Goal: Information Seeking & Learning: Find specific fact

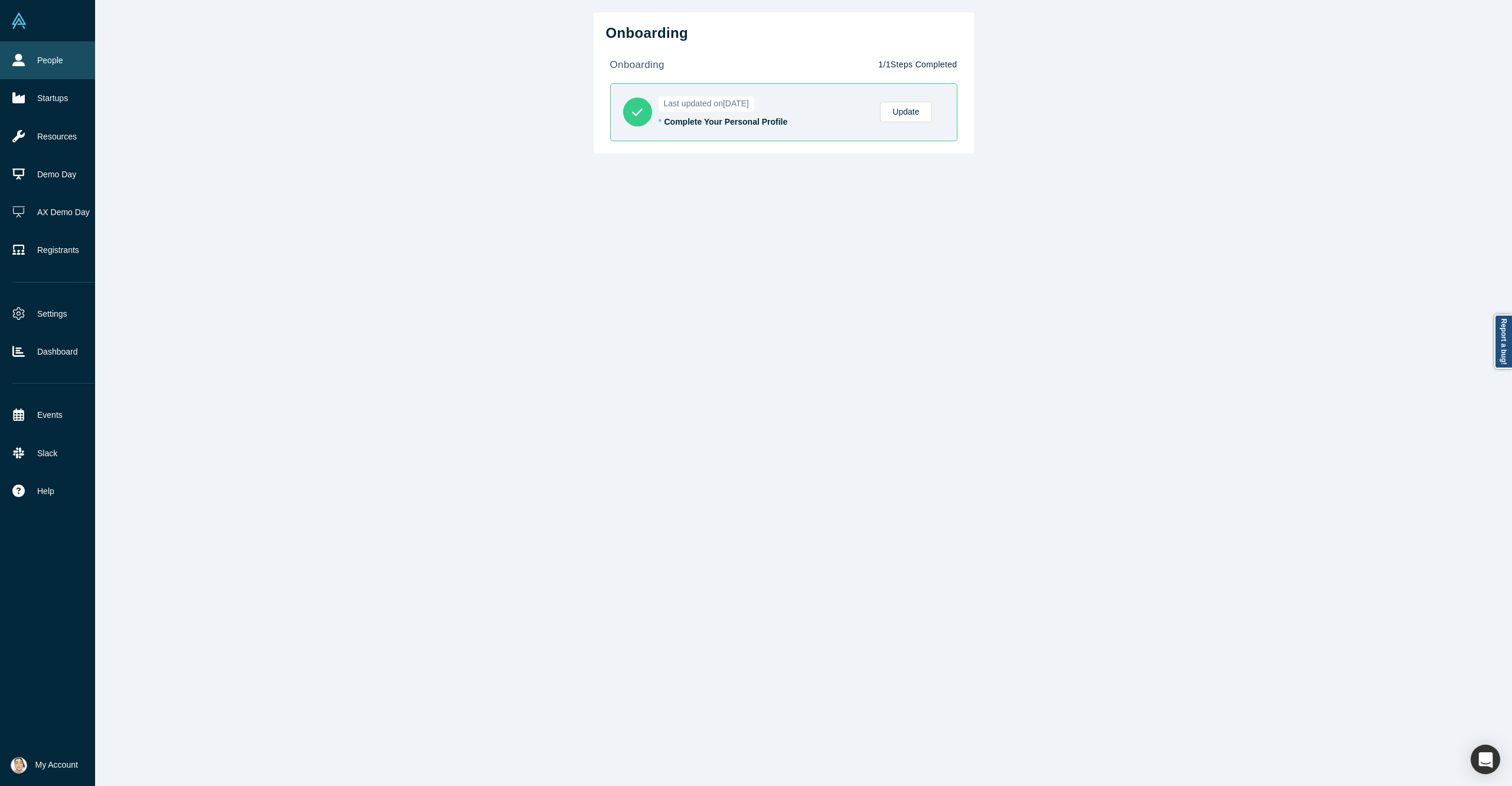
click at [16, 69] on link "People" at bounding box center [56, 61] width 113 height 38
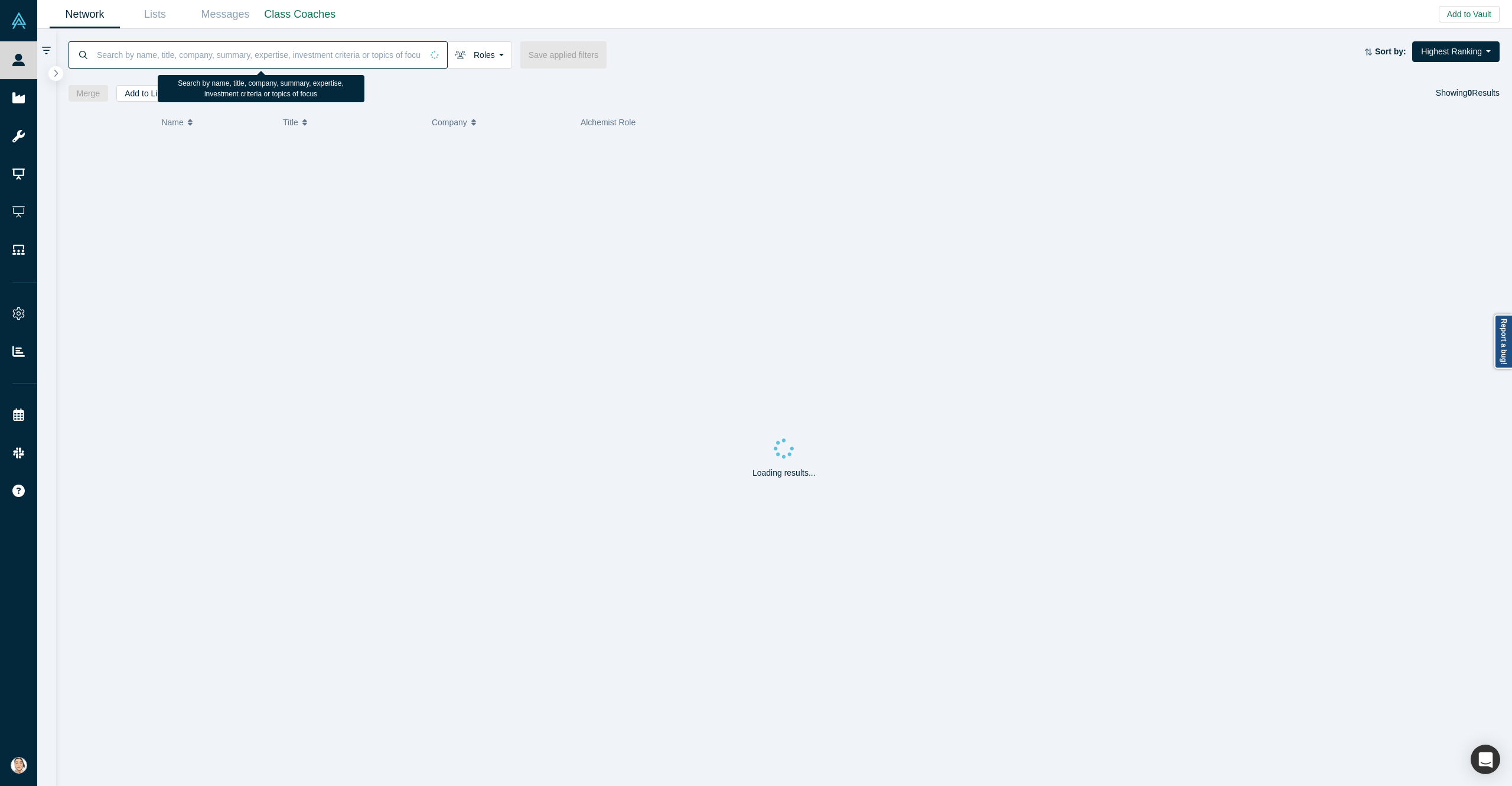
click at [369, 51] on input at bounding box center [259, 55] width 327 height 28
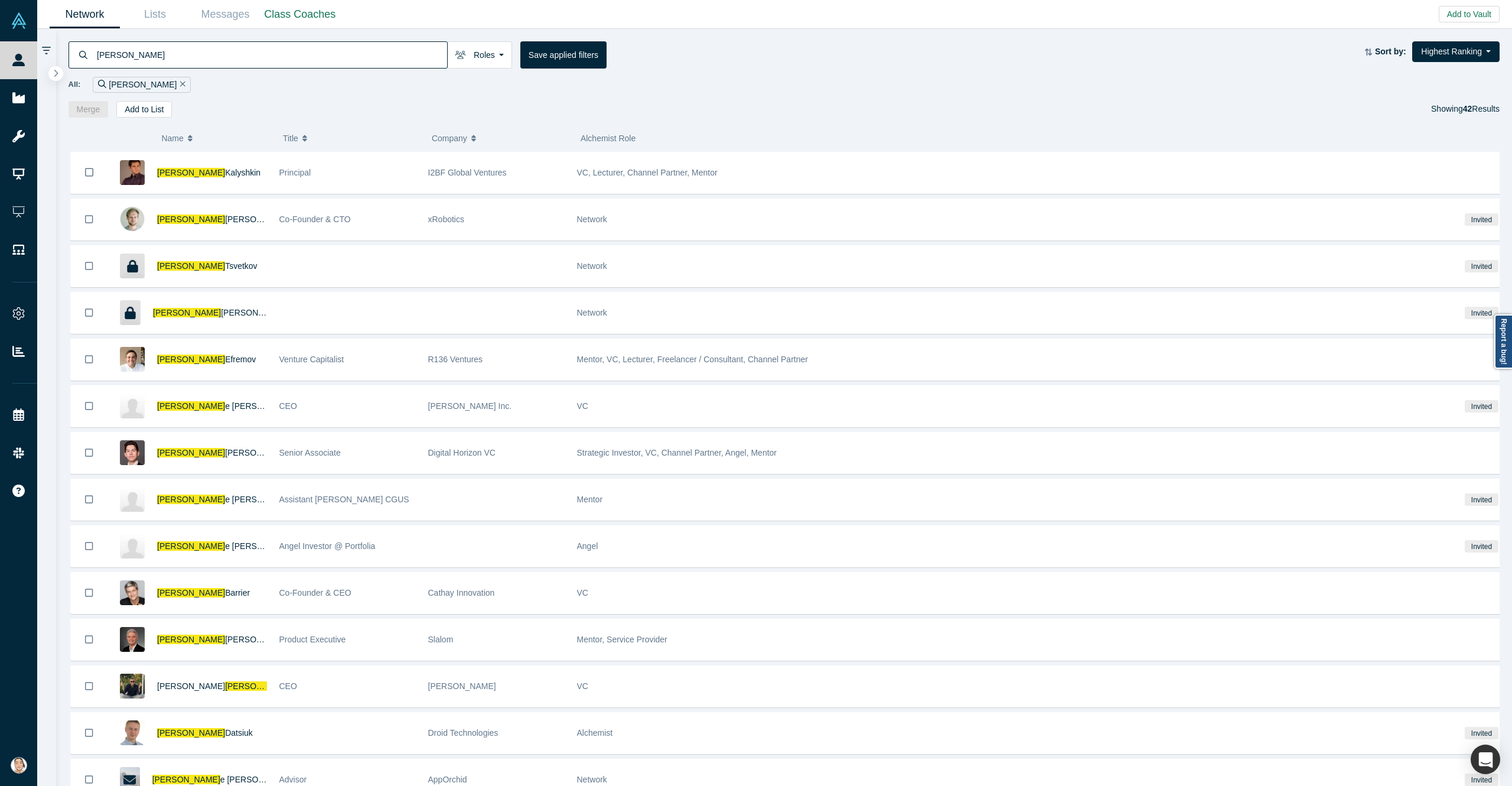
click at [357, 44] on input "[PERSON_NAME]" at bounding box center [271, 55] width 351 height 28
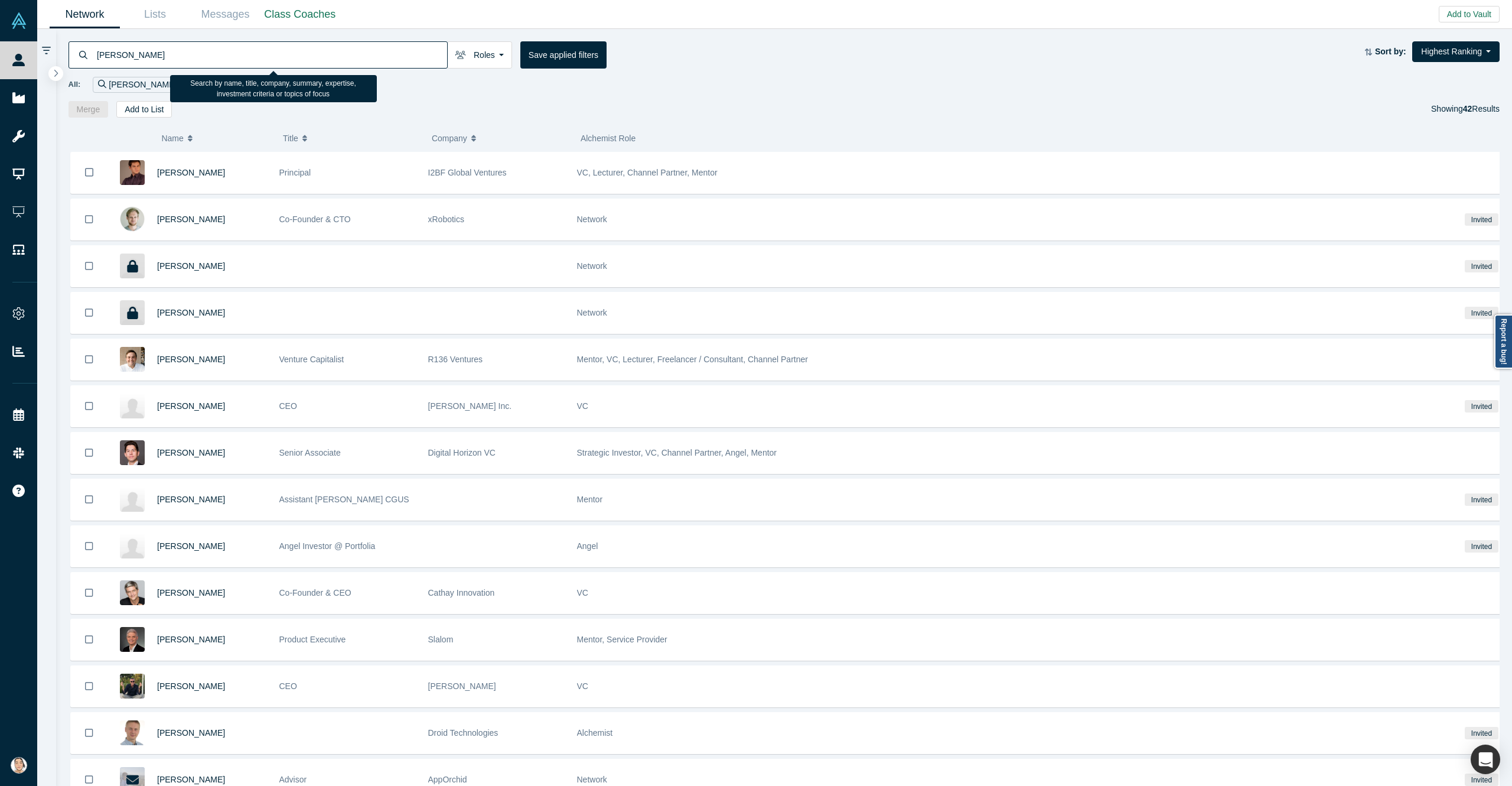
type input "[PERSON_NAME]"
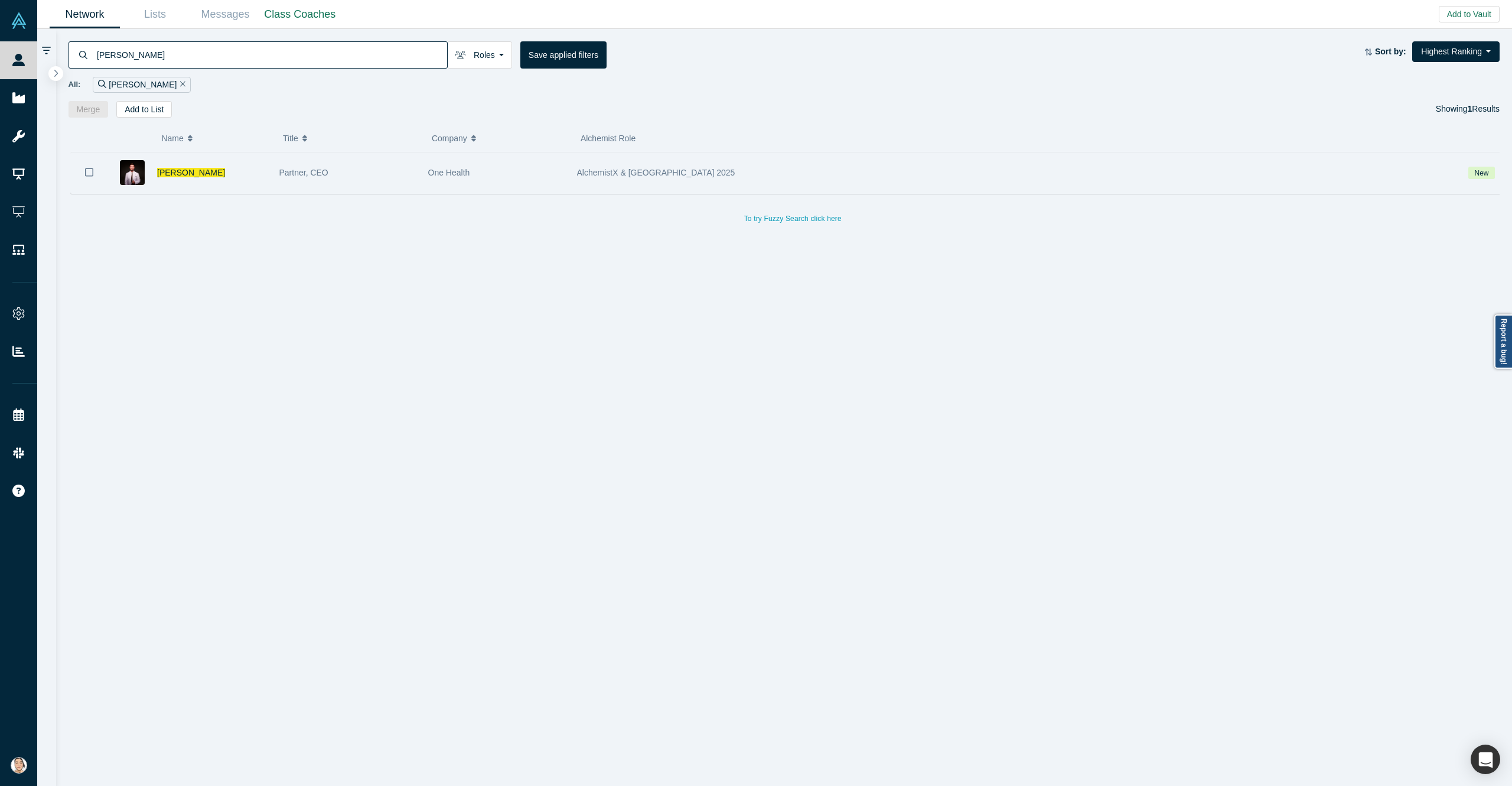
click at [172, 166] on div "[PERSON_NAME]" at bounding box center [212, 173] width 110 height 41
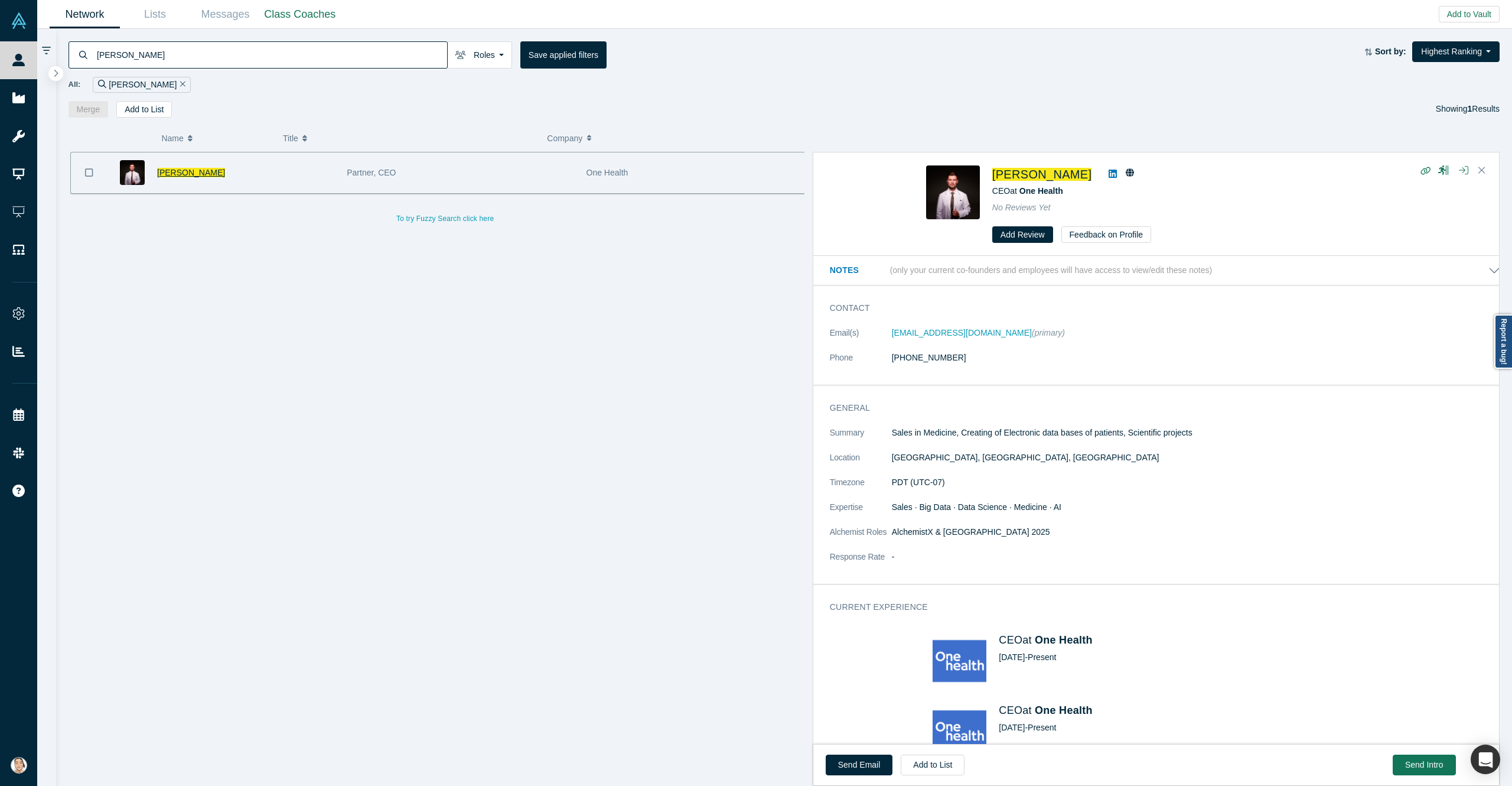
click at [189, 177] on span "[PERSON_NAME]" at bounding box center [191, 172] width 68 height 9
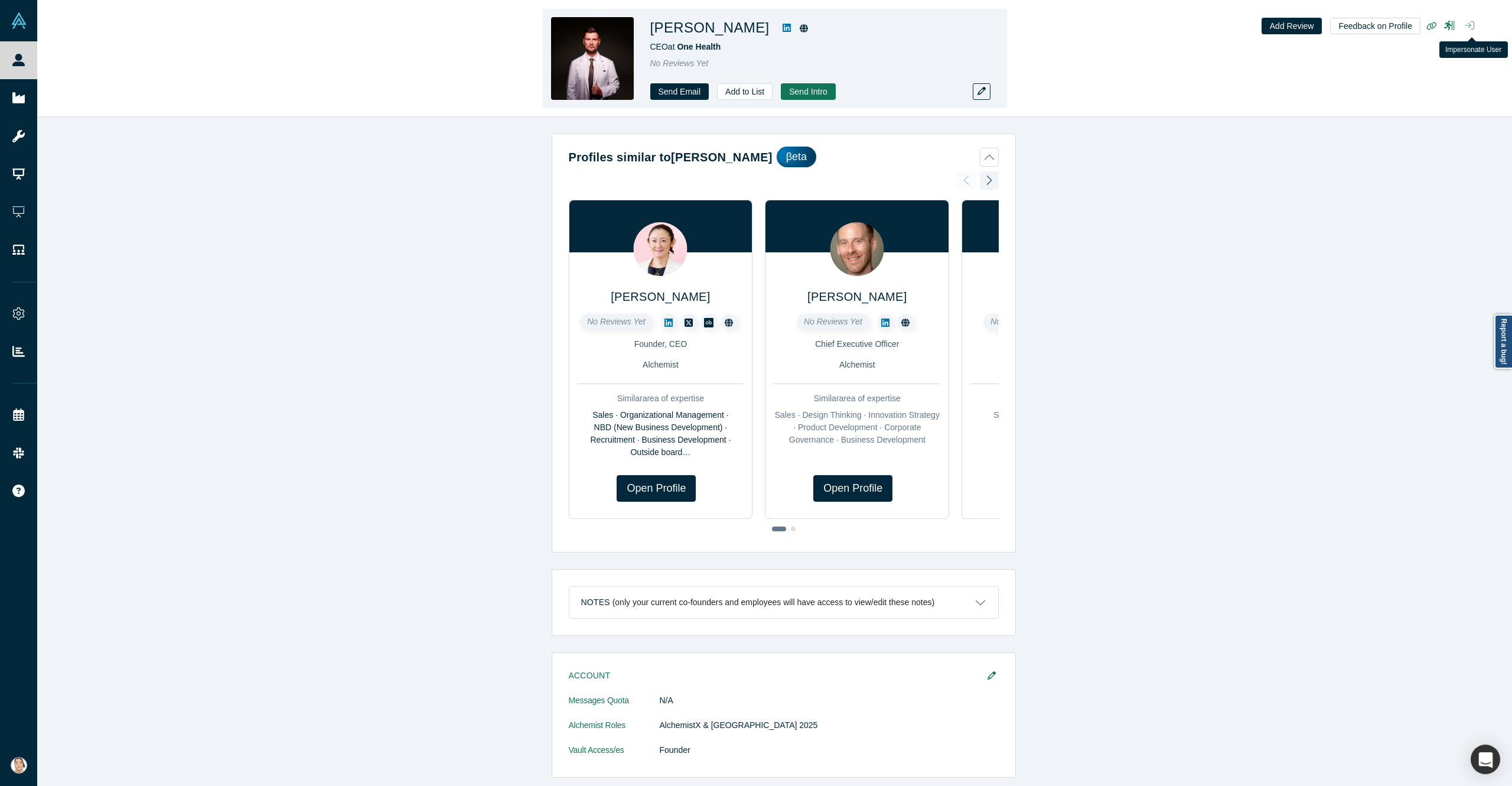
click at [1470, 26] on icon "button" at bounding box center [1469, 25] width 9 height 8
